Goal: Information Seeking & Learning: Learn about a topic

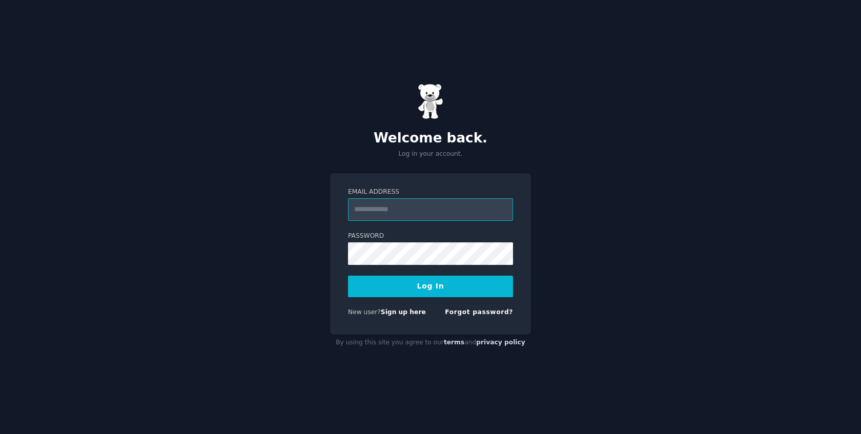
click at [404, 218] on input "Email Address" at bounding box center [430, 209] width 165 height 23
type input "**********"
click at [396, 282] on button "Log In" at bounding box center [430, 287] width 165 height 22
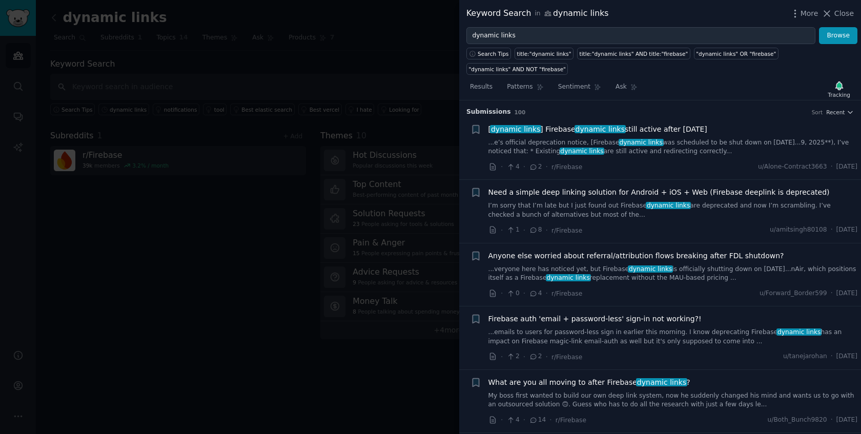
click at [713, 200] on div "Need a simple deep linking solution for Android + iOS + Web (Firebase deeplink …" at bounding box center [672, 203] width 369 height 32
click at [716, 190] on span "Need a simple deep linking solution for Android + iOS + Web (Firebase deeplink …" at bounding box center [658, 192] width 341 height 11
click at [666, 130] on span "[ dynamic links ] Firebase dynamic links still active after August 25, 2025" at bounding box center [597, 129] width 219 height 11
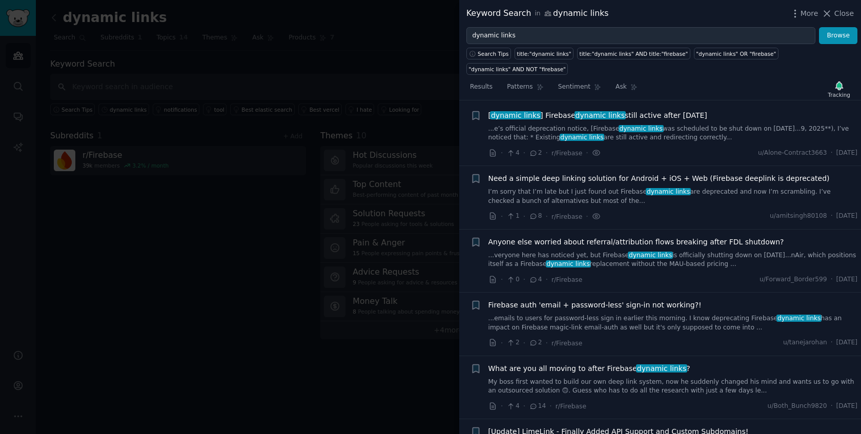
scroll to position [16, 0]
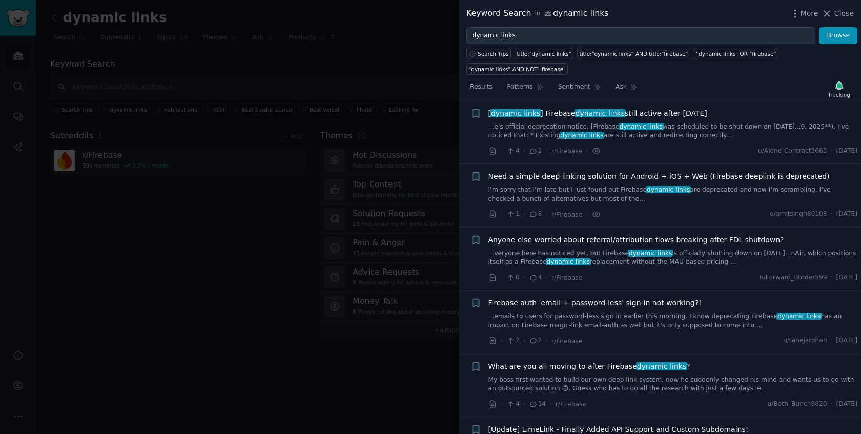
click at [712, 241] on span "Anyone else worried about referral/attribution flows breaking after FDL shutdow…" at bounding box center [636, 240] width 296 height 11
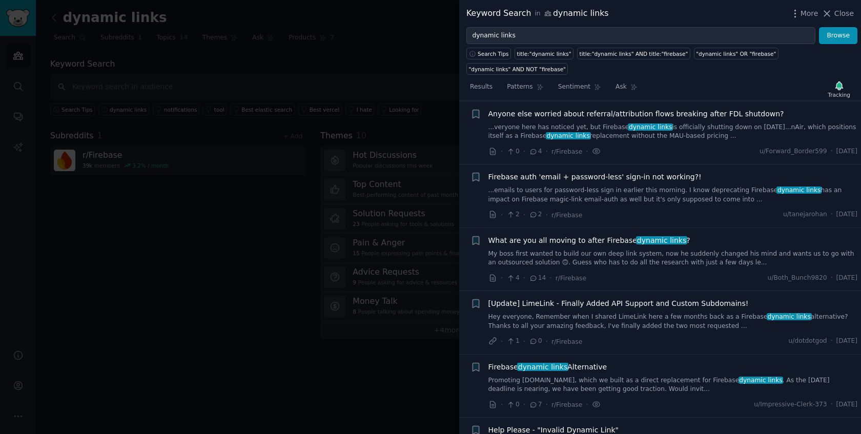
scroll to position [142, 0]
click at [653, 240] on span "dynamic links" at bounding box center [661, 240] width 51 height 8
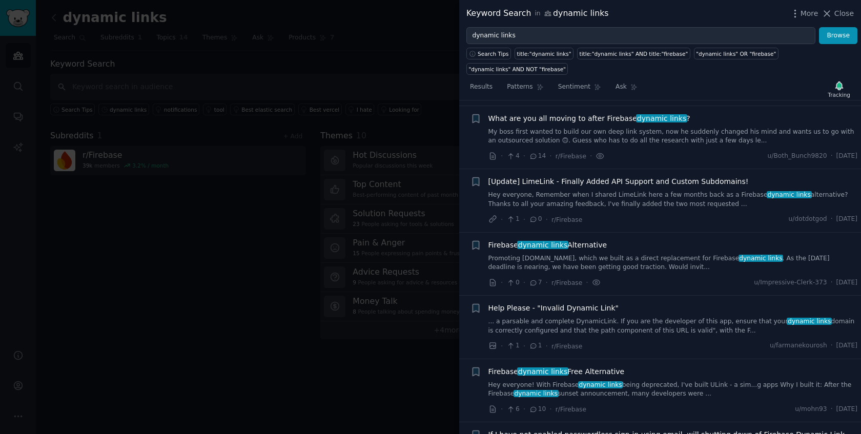
scroll to position [269, 0]
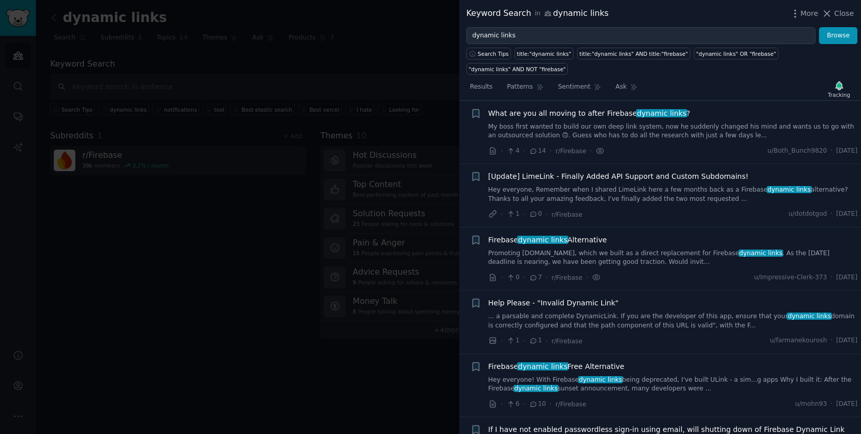
click at [676, 180] on span "[Update] LimeLink - Finally Added API Support and Custom Subdomains!" at bounding box center [618, 176] width 260 height 11
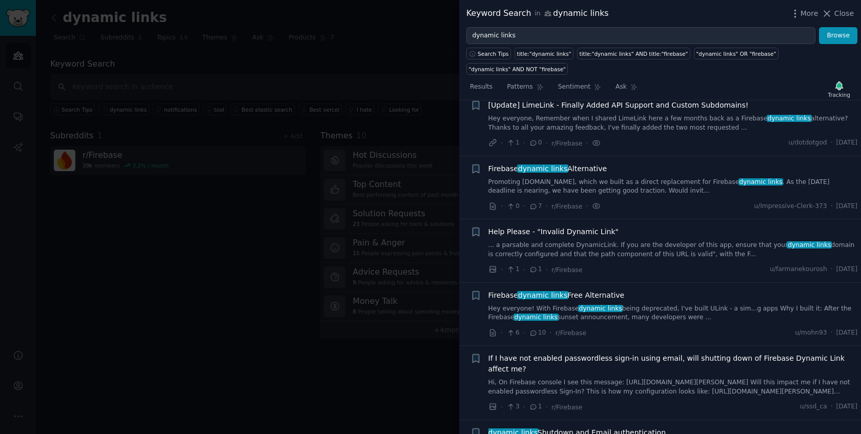
scroll to position [341, 0]
click at [600, 294] on span "Firebase dynamic links Free Alternative" at bounding box center [556, 294] width 136 height 11
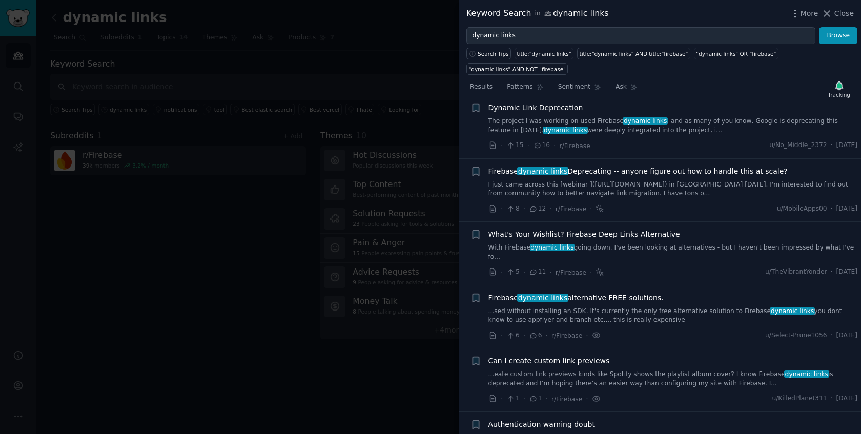
scroll to position [731, 0]
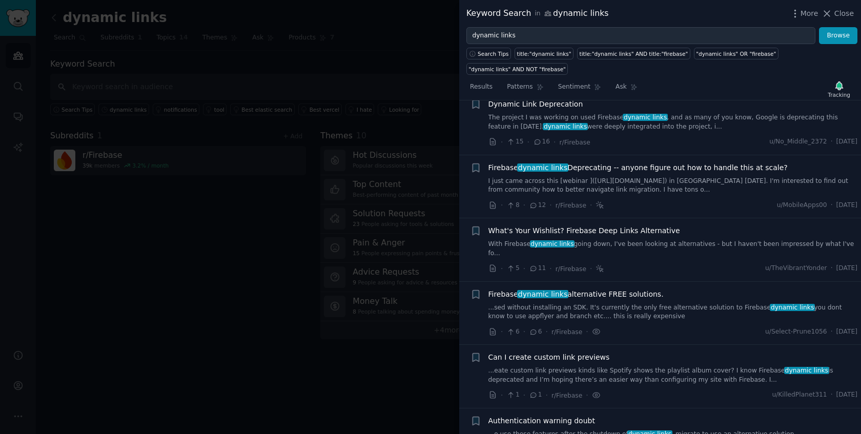
click at [608, 232] on span "What's Your Wishlist? Firebase Deep Links Alternative" at bounding box center [584, 230] width 192 height 11
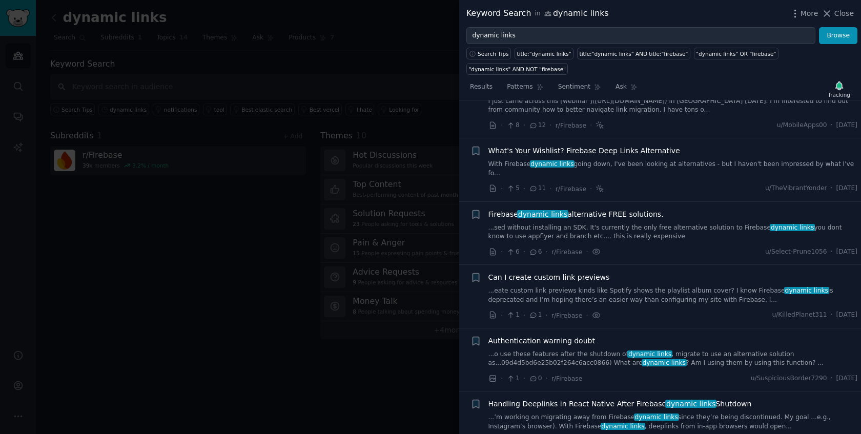
scroll to position [849, 0]
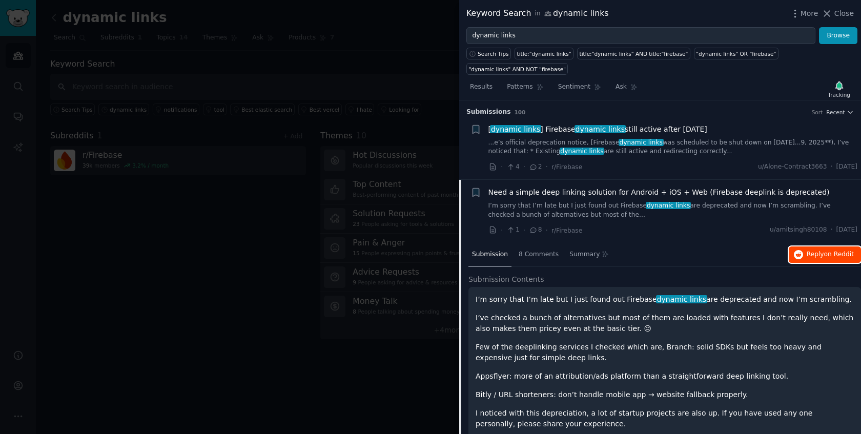
click at [806, 253] on span "Reply on Reddit" at bounding box center [829, 254] width 47 height 9
click at [808, 253] on span "Reply on Reddit" at bounding box center [829, 254] width 47 height 9
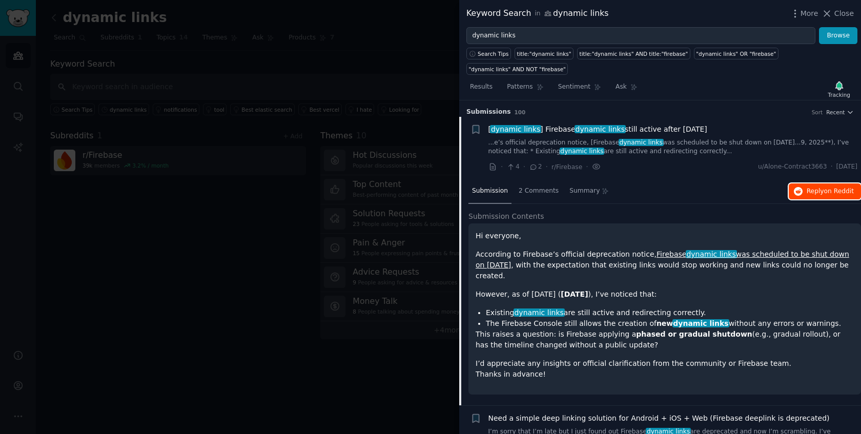
click at [822, 191] on span "Reply on Reddit" at bounding box center [829, 191] width 47 height 9
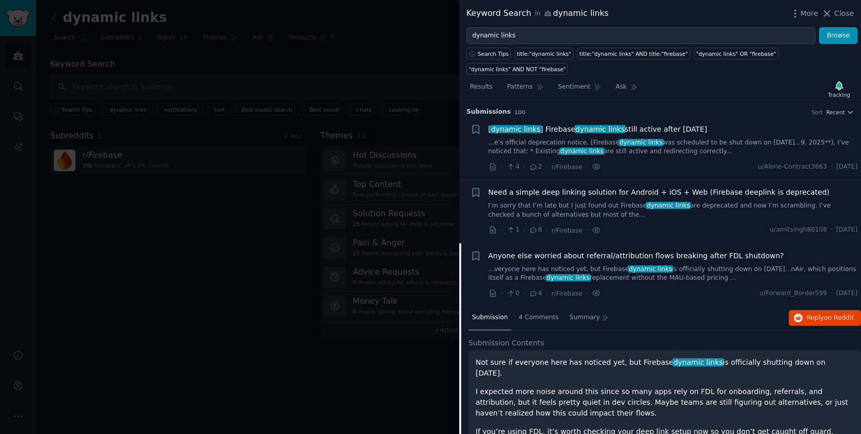
click at [823, 327] on div "Submission 4 Comments Summary Reply on Reddit" at bounding box center [664, 318] width 392 height 25
click at [821, 317] on span "Reply on Reddit" at bounding box center [829, 317] width 47 height 9
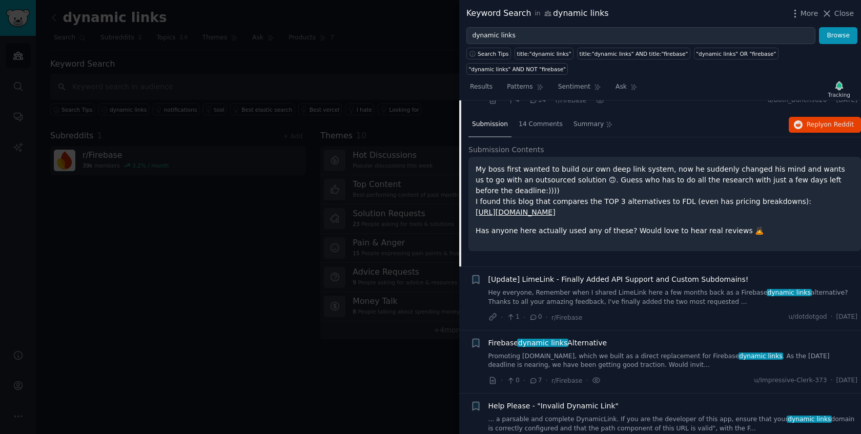
scroll to position [238, 0]
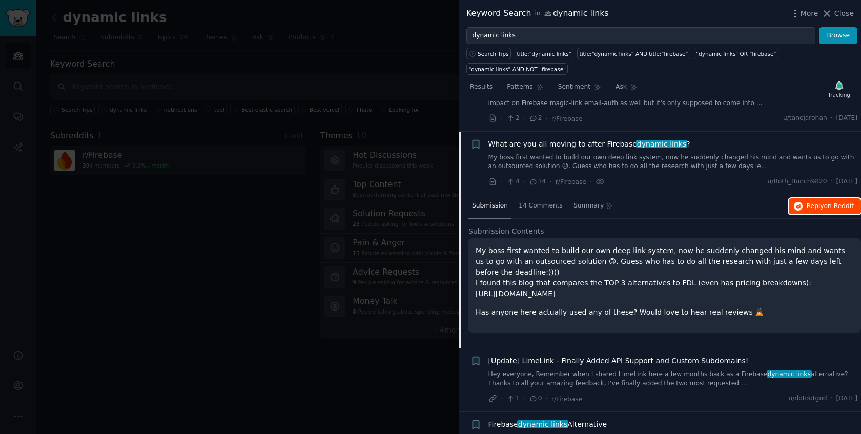
click at [810, 206] on span "Reply on Reddit" at bounding box center [829, 206] width 47 height 9
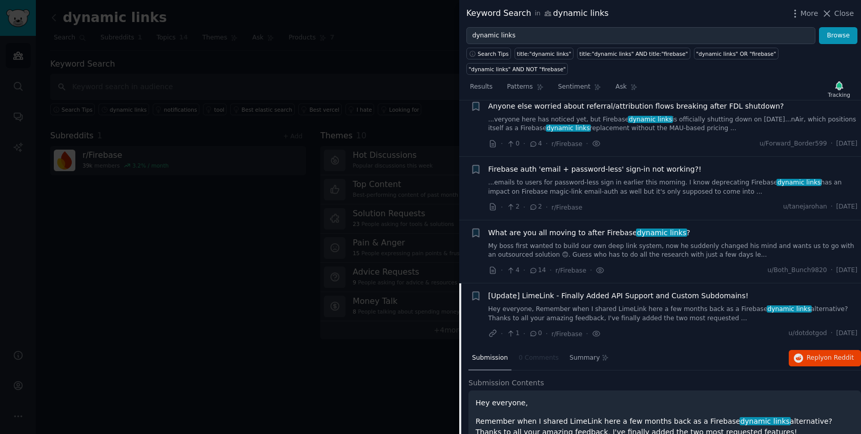
scroll to position [229, 0]
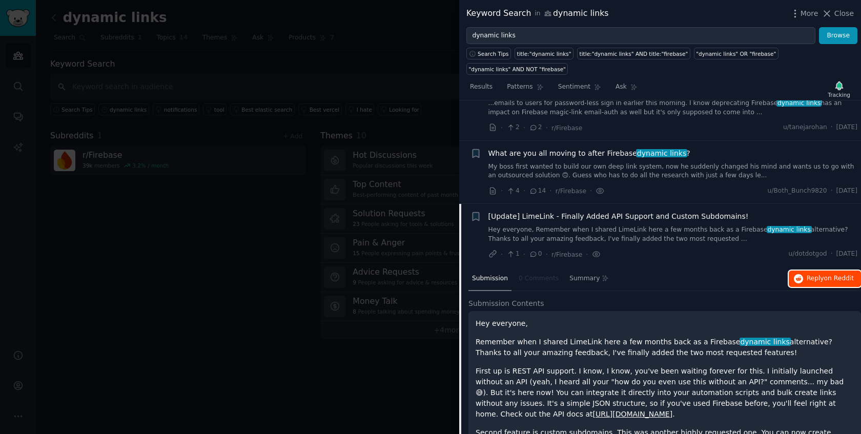
click at [793, 276] on icon "button" at bounding box center [797, 278] width 9 height 9
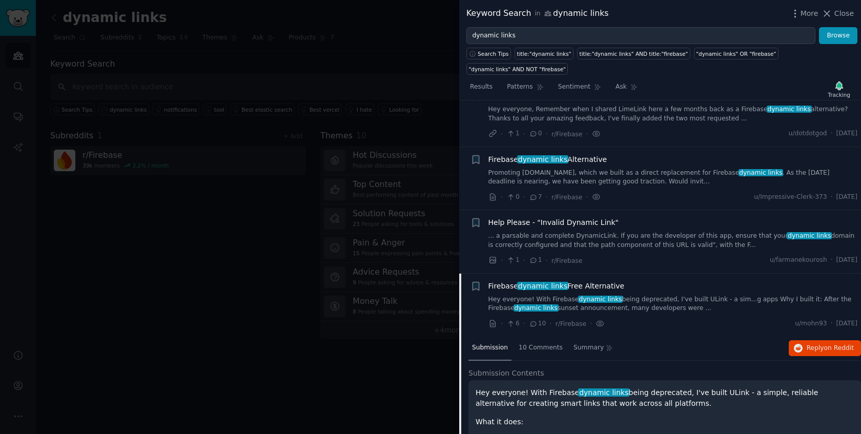
scroll to position [453, 0]
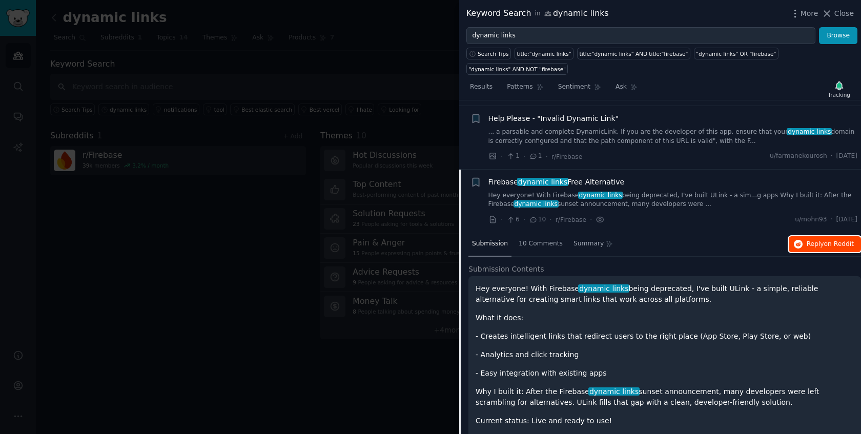
click at [814, 241] on span "Reply on Reddit" at bounding box center [829, 244] width 47 height 9
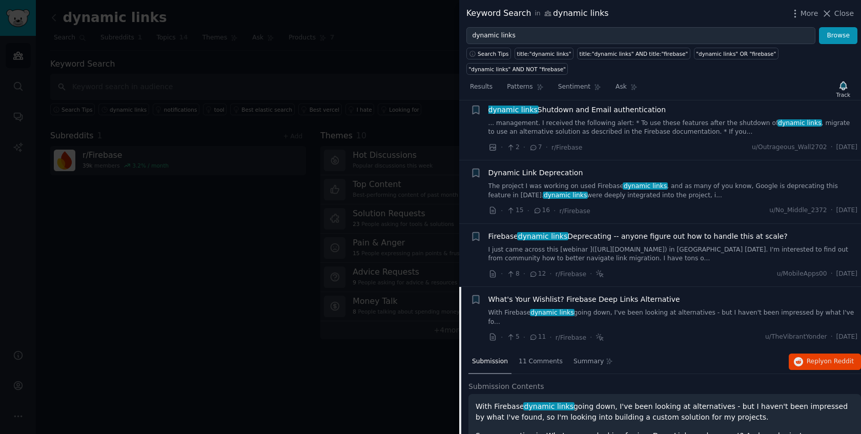
scroll to position [665, 0]
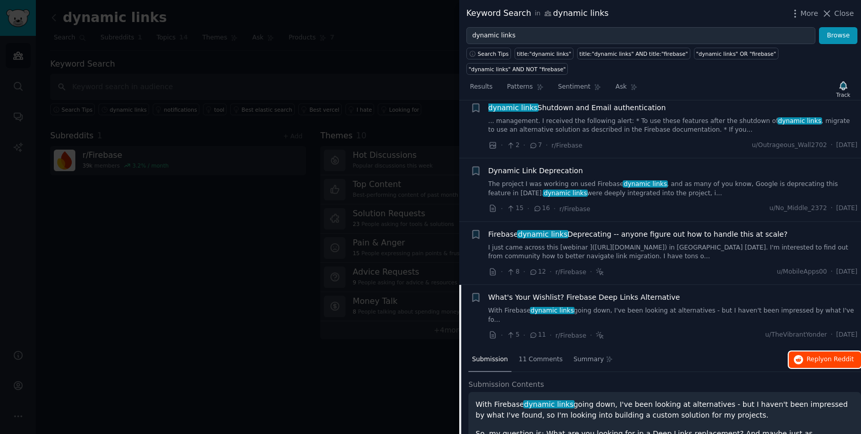
click at [812, 355] on span "Reply on Reddit" at bounding box center [829, 359] width 47 height 9
